Goal: Transaction & Acquisition: Purchase product/service

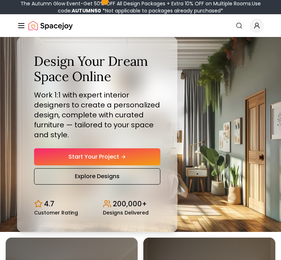
click at [134, 184] on link "Explore Designs" at bounding box center [97, 176] width 126 height 16
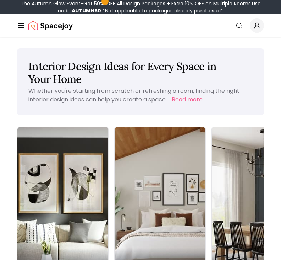
click at [131, 178] on img at bounding box center [160, 207] width 91 height 161
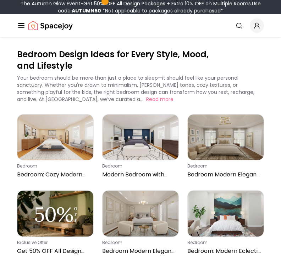
scroll to position [7, 0]
click at [249, 134] on img at bounding box center [226, 136] width 76 height 45
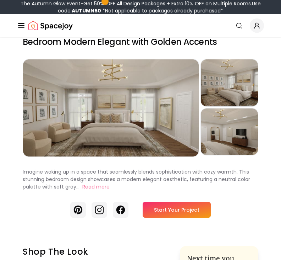
click at [187, 211] on link "Start Your Project" at bounding box center [177, 210] width 68 height 16
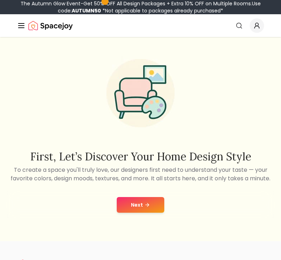
click at [150, 207] on button "Next" at bounding box center [141, 205] width 48 height 16
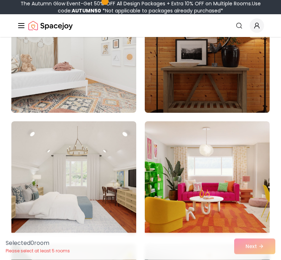
scroll to position [132, 0]
click at [95, 76] on img at bounding box center [73, 56] width 125 height 114
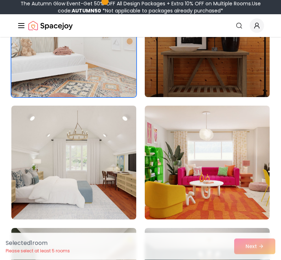
scroll to position [147, 0]
click at [220, 150] on img at bounding box center [207, 163] width 125 height 114
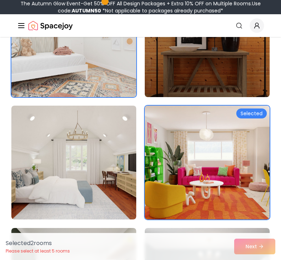
click at [212, 142] on img at bounding box center [207, 163] width 125 height 114
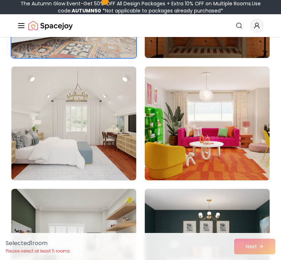
click at [98, 144] on img at bounding box center [73, 123] width 125 height 114
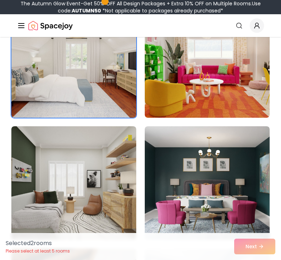
click at [112, 178] on img at bounding box center [73, 183] width 125 height 114
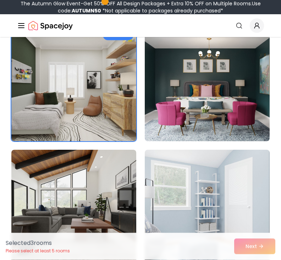
scroll to position [372, 0]
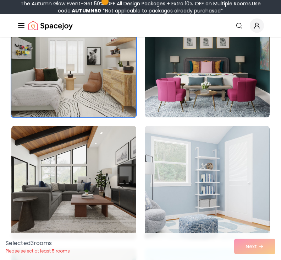
click at [105, 175] on img at bounding box center [73, 183] width 125 height 114
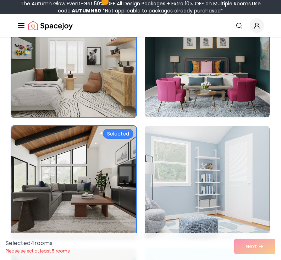
click at [263, 259] on div "Selected 4 room s Please select at least 5 rooms Next" at bounding box center [140, 246] width 281 height 27
click at [261, 259] on div "Selected 4 room s Please select at least 5 rooms Next" at bounding box center [140, 246] width 281 height 27
click at [263, 259] on div "Selected 4 room s Please select at least 5 rooms Next" at bounding box center [140, 246] width 281 height 27
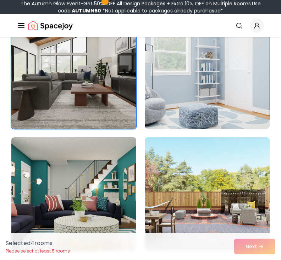
click at [115, 100] on img at bounding box center [73, 72] width 125 height 114
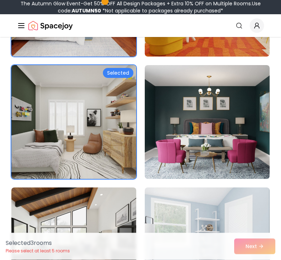
scroll to position [280, 0]
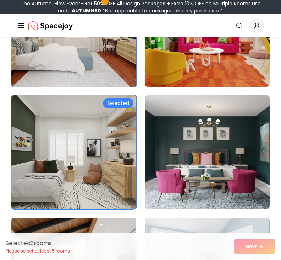
click at [106, 98] on img at bounding box center [73, 152] width 125 height 114
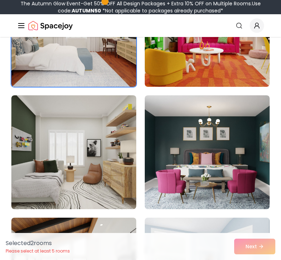
click at [120, 72] on img at bounding box center [73, 30] width 125 height 114
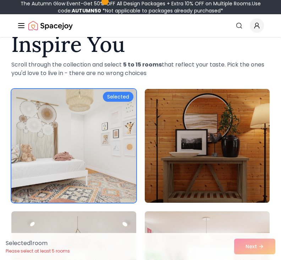
scroll to position [48, 0]
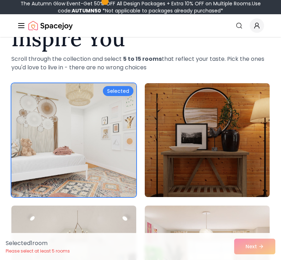
click at [106, 180] on img at bounding box center [73, 140] width 125 height 114
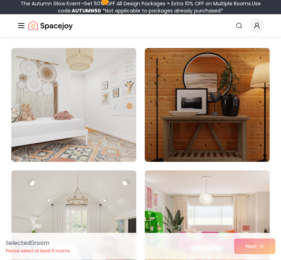
scroll to position [83, 0]
click at [240, 131] on img at bounding box center [207, 105] width 125 height 114
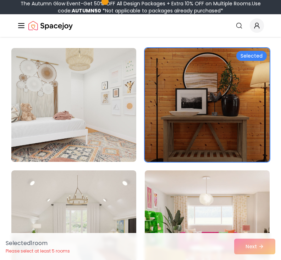
click at [240, 130] on img at bounding box center [207, 105] width 125 height 114
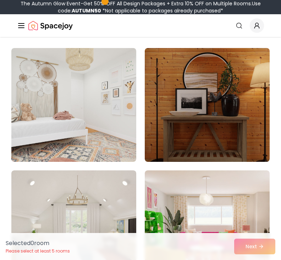
click at [84, 142] on img at bounding box center [73, 105] width 125 height 114
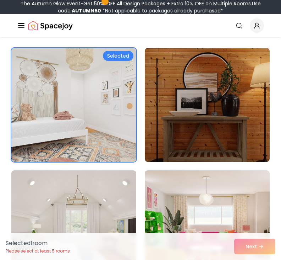
click at [255, 259] on div "Selected 1 room Please select at least 5 rooms Next" at bounding box center [140, 246] width 281 height 27
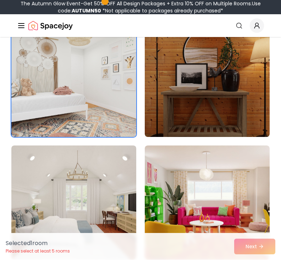
click at [85, 190] on img at bounding box center [73, 202] width 125 height 114
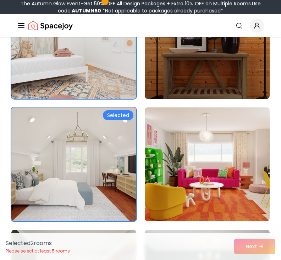
click at [112, 178] on img at bounding box center [73, 164] width 125 height 114
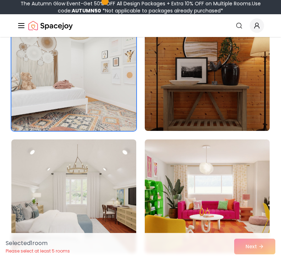
scroll to position [114, 0]
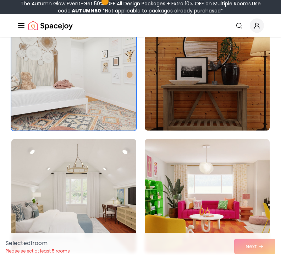
click at [119, 191] on img at bounding box center [73, 196] width 125 height 114
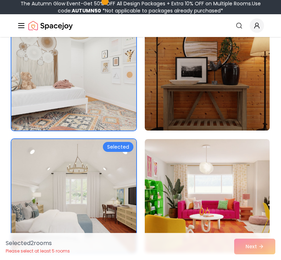
click at [130, 112] on img at bounding box center [73, 74] width 125 height 114
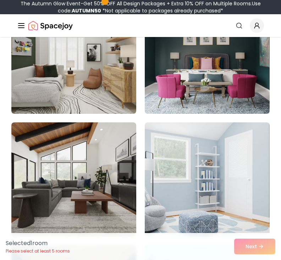
click at [122, 171] on img at bounding box center [73, 179] width 125 height 114
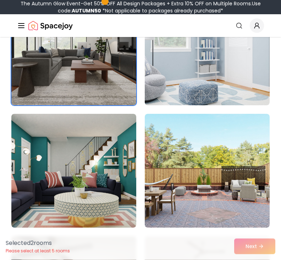
scroll to position [506, 0]
click at [232, 164] on img at bounding box center [207, 171] width 125 height 114
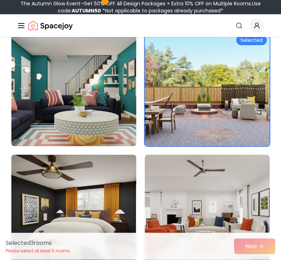
scroll to position [595, 0]
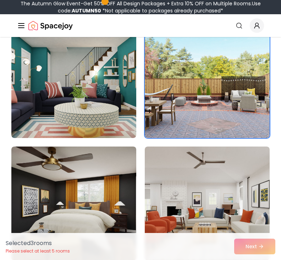
click at [89, 203] on img at bounding box center [73, 203] width 125 height 114
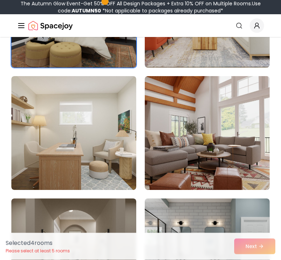
scroll to position [788, 0]
click at [122, 167] on img at bounding box center [73, 133] width 125 height 114
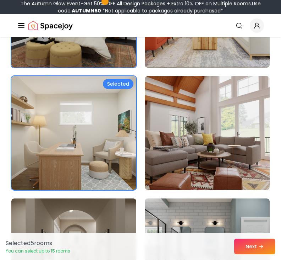
click at [123, 163] on img at bounding box center [73, 133] width 125 height 114
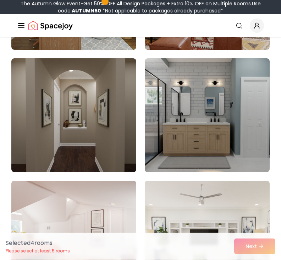
scroll to position [939, 0]
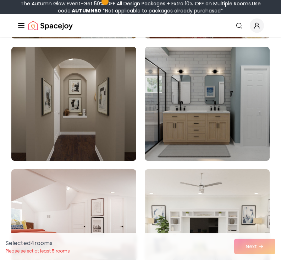
click at [234, 125] on img at bounding box center [207, 104] width 125 height 114
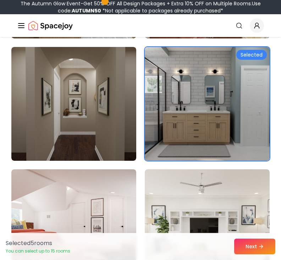
click at [202, 199] on img at bounding box center [207, 226] width 125 height 114
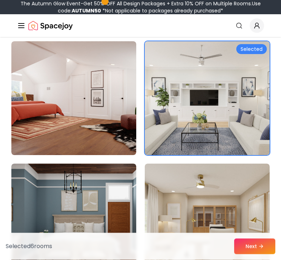
scroll to position [1069, 0]
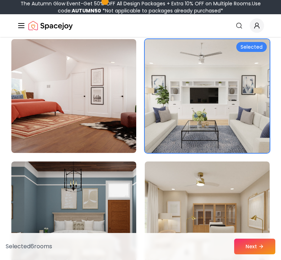
click at [260, 249] on icon at bounding box center [262, 246] width 6 height 6
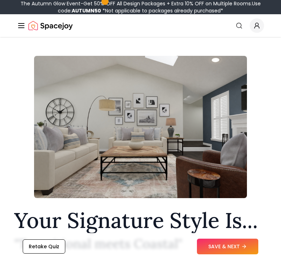
scroll to position [13, 0]
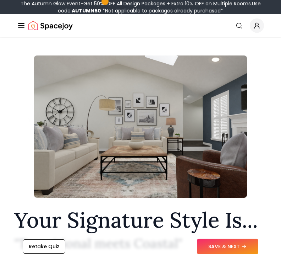
click at [239, 254] on button "SAVE & NEXT" at bounding box center [227, 246] width 61 height 16
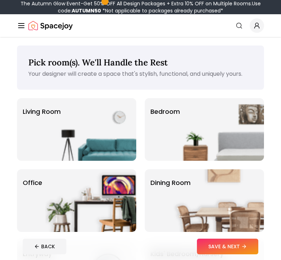
click at [18, 29] on icon "Global" at bounding box center [21, 25] width 9 height 9
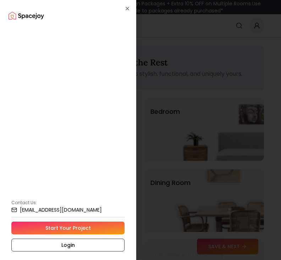
click at [53, 32] on div "How It Works" at bounding box center [112, 32] width 119 height 13
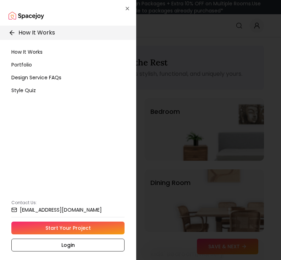
click at [65, 94] on div "Style Quiz" at bounding box center [68, 90] width 119 height 13
